Goal: Check status: Check status

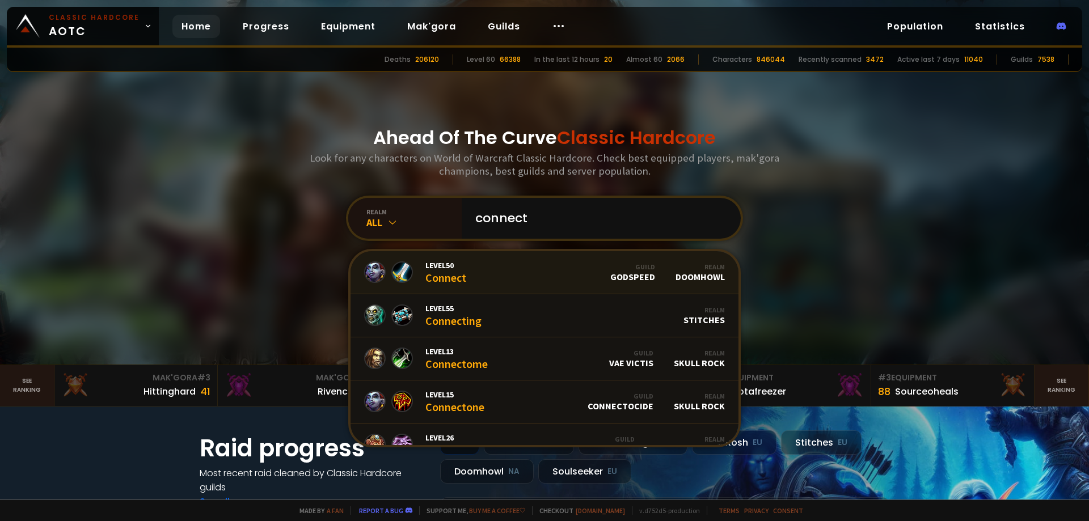
type input "connect"
click at [487, 271] on link "Level 50 Connect Guild godspeed Realm Doomhowl" at bounding box center [545, 272] width 388 height 43
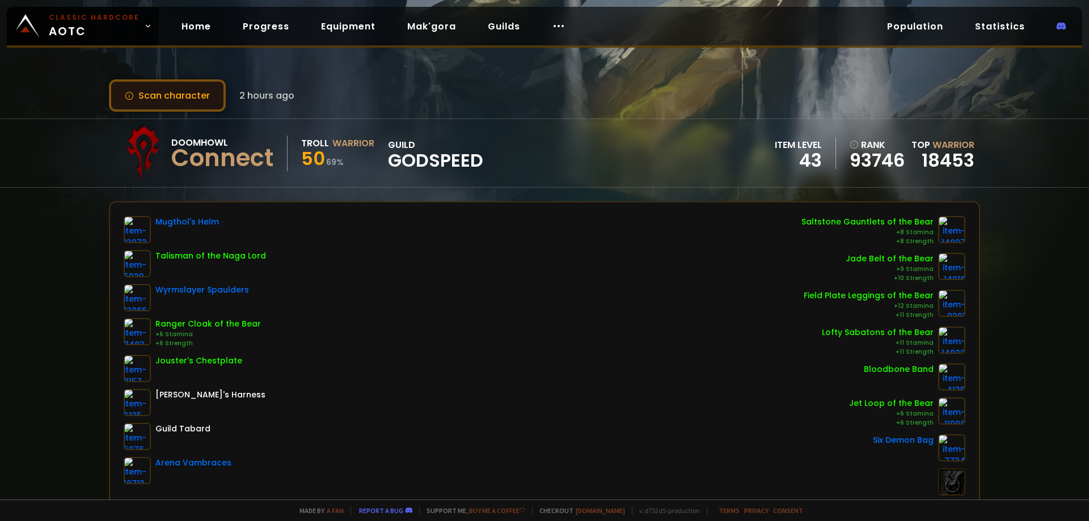
click at [185, 92] on button "Scan character" at bounding box center [167, 95] width 117 height 32
click at [200, 90] on button "Scan character" at bounding box center [167, 95] width 117 height 32
click at [192, 88] on button "Scan character" at bounding box center [167, 95] width 117 height 32
click at [147, 97] on button "Scan character" at bounding box center [167, 95] width 117 height 32
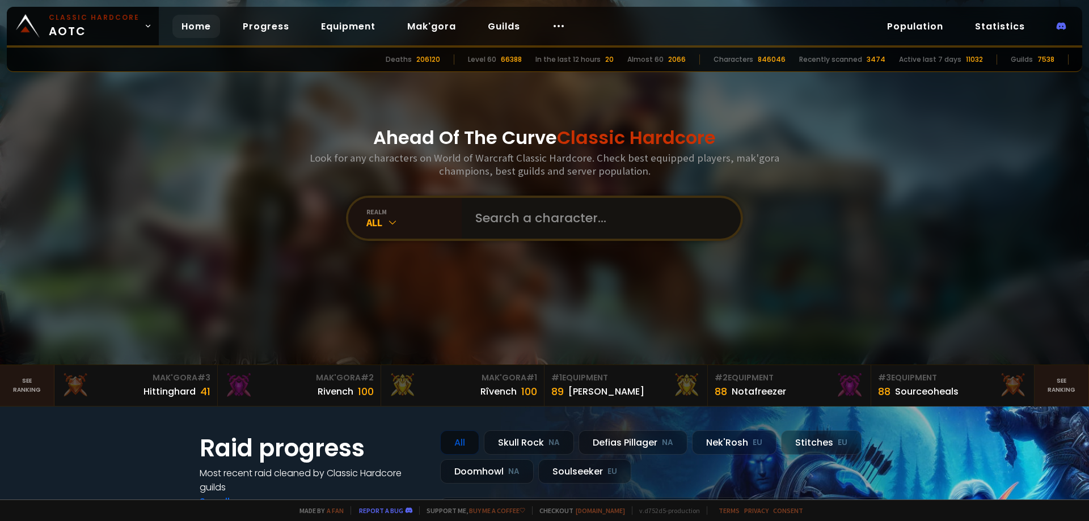
click at [533, 213] on input "text" at bounding box center [598, 218] width 259 height 41
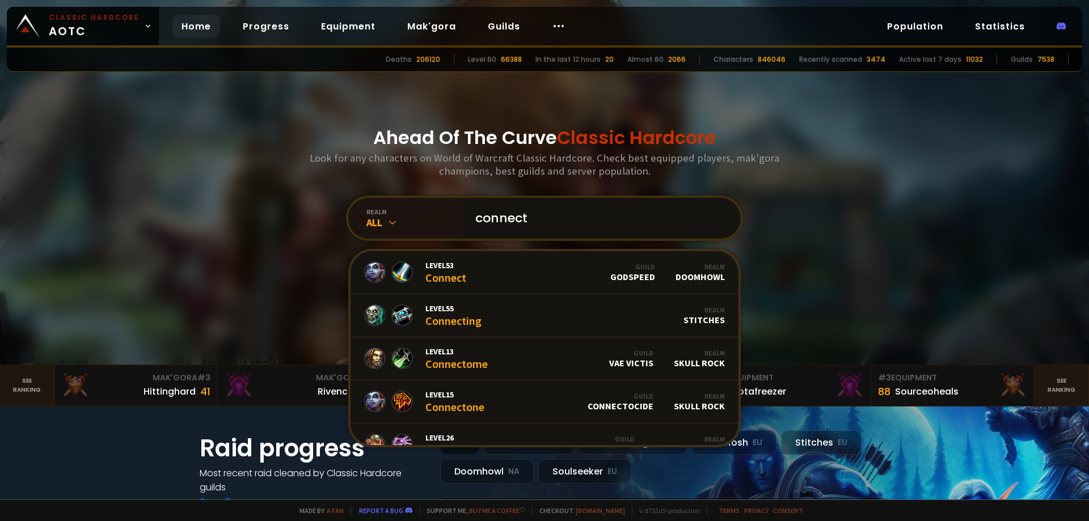
type input "connect"
click at [500, 262] on link "Level 53 Connect Guild godspeed Realm Doomhowl" at bounding box center [545, 272] width 388 height 43
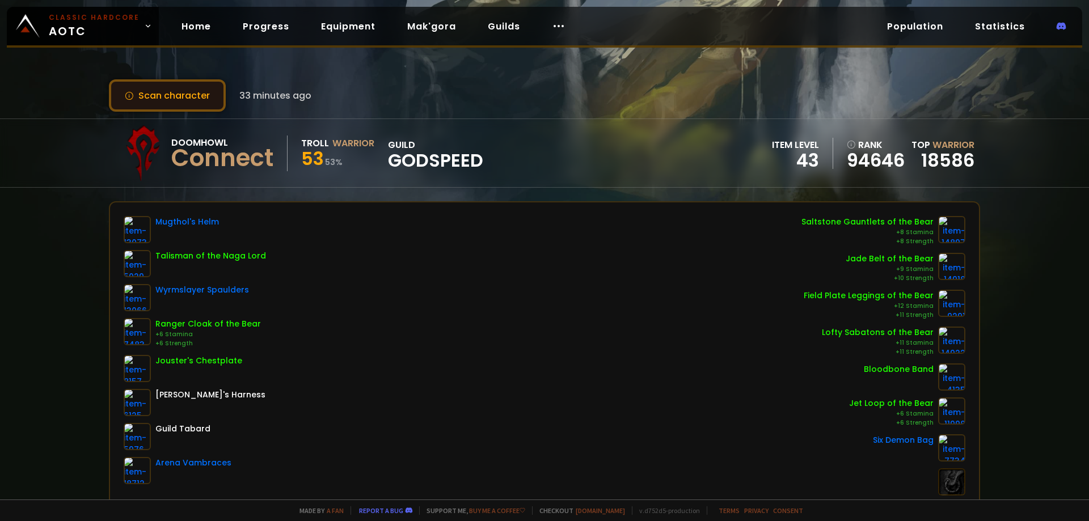
click at [184, 93] on button "Scan character" at bounding box center [167, 95] width 117 height 32
